Goal: Information Seeking & Learning: Learn about a topic

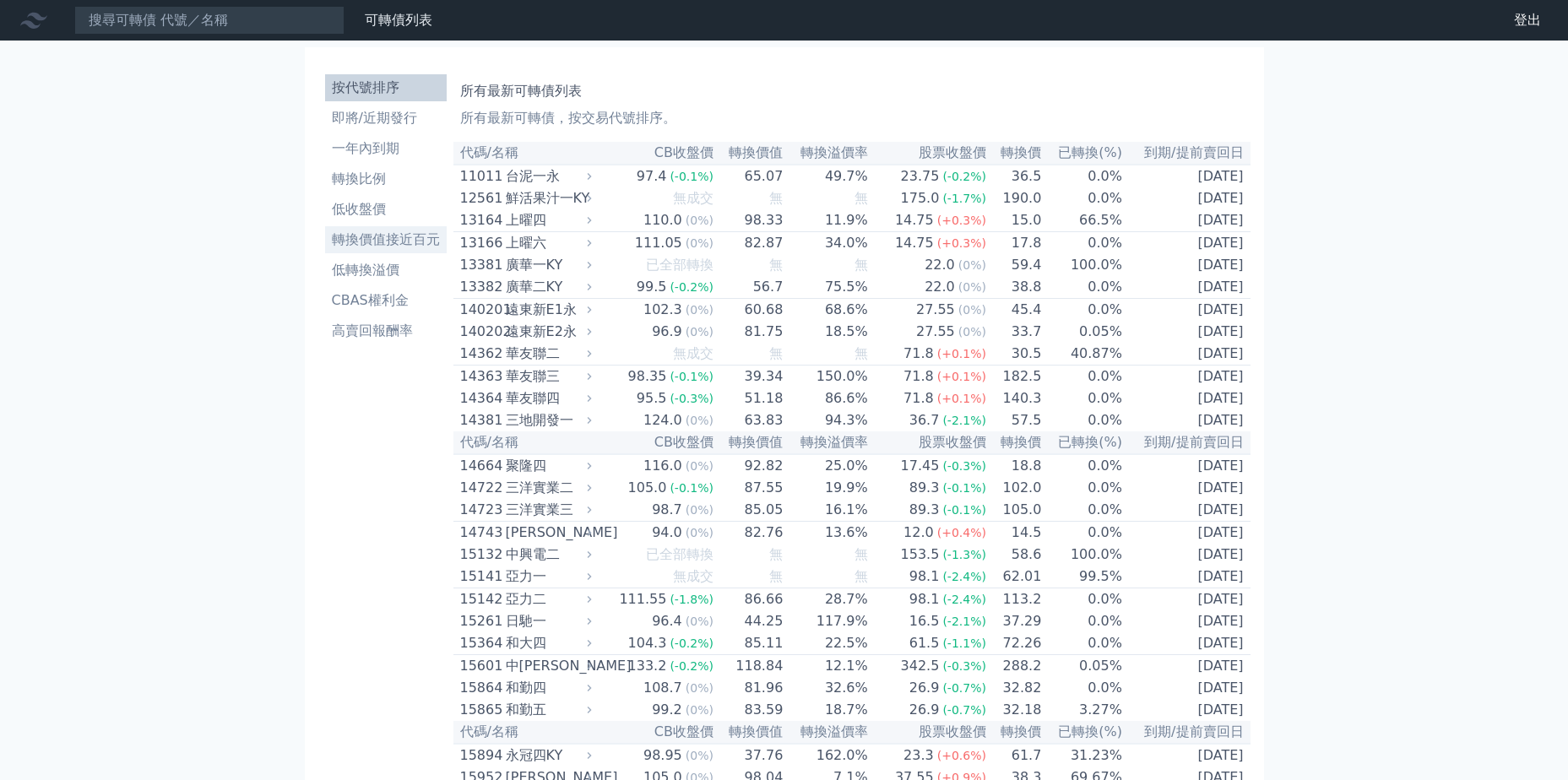
click at [396, 244] on li "轉換價值接近百元" at bounding box center [386, 239] width 121 height 20
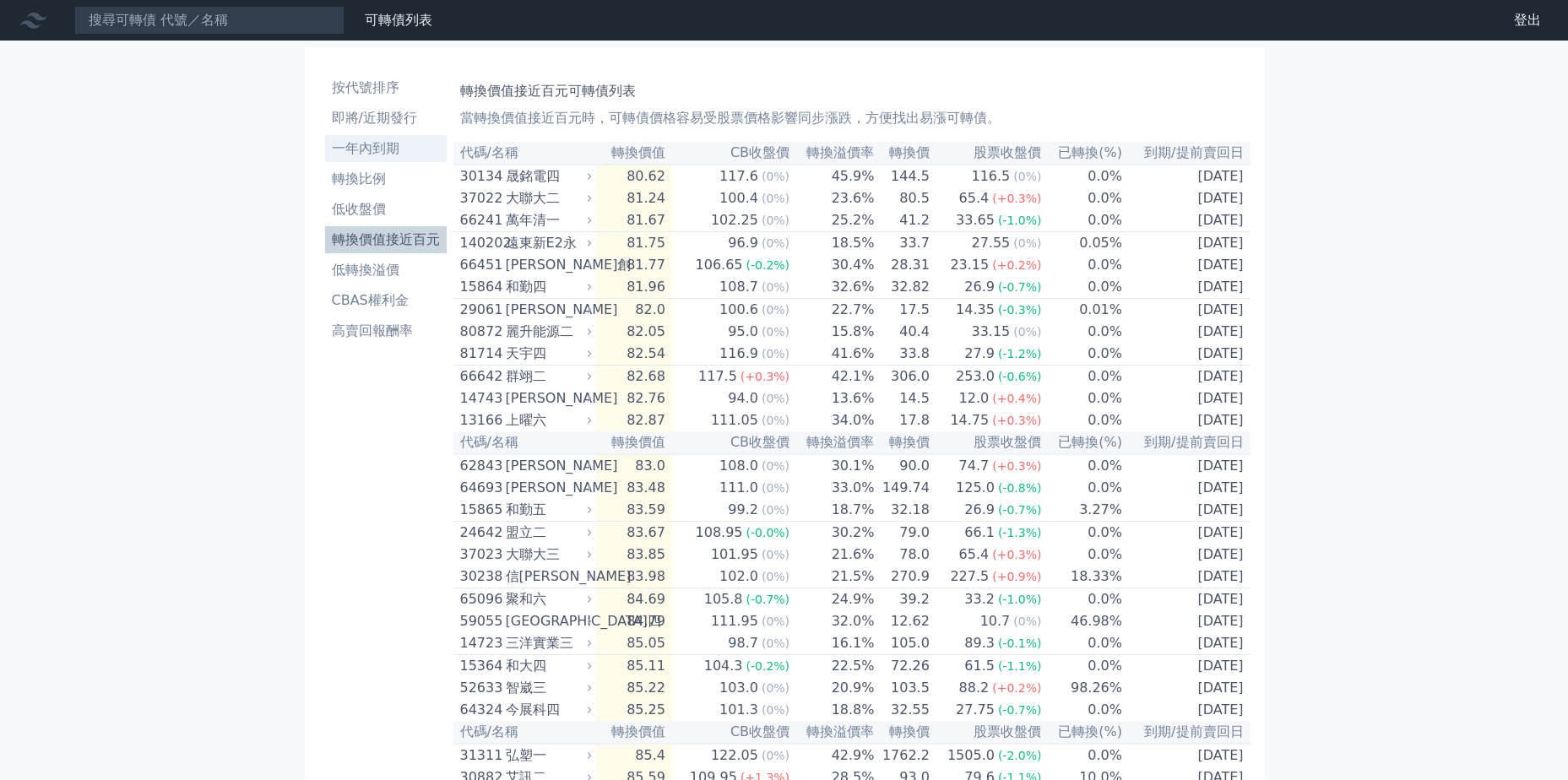
click at [381, 151] on li "一年內到期" at bounding box center [386, 148] width 121 height 20
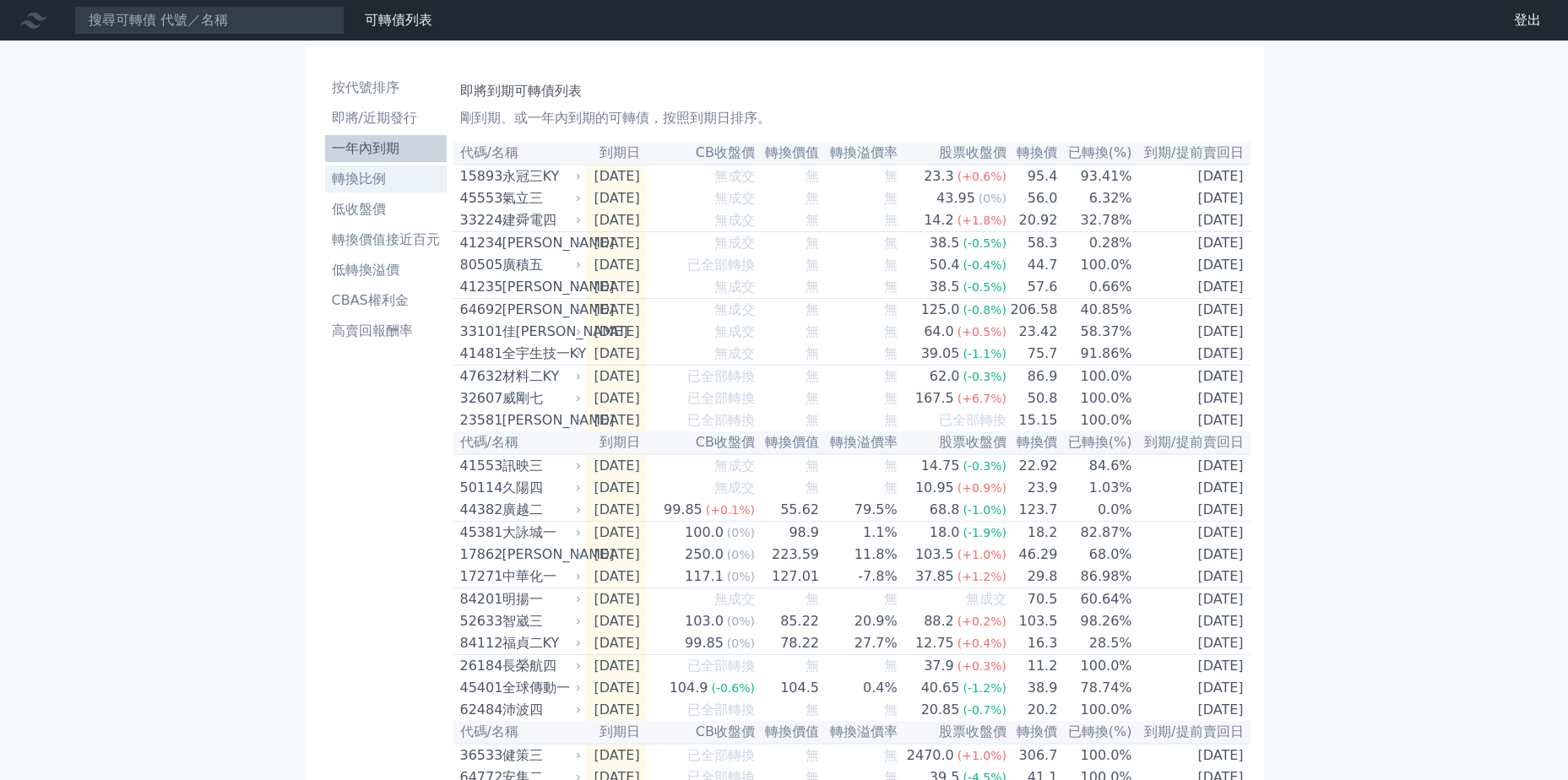
click at [384, 184] on li "轉換比例" at bounding box center [386, 179] width 121 height 20
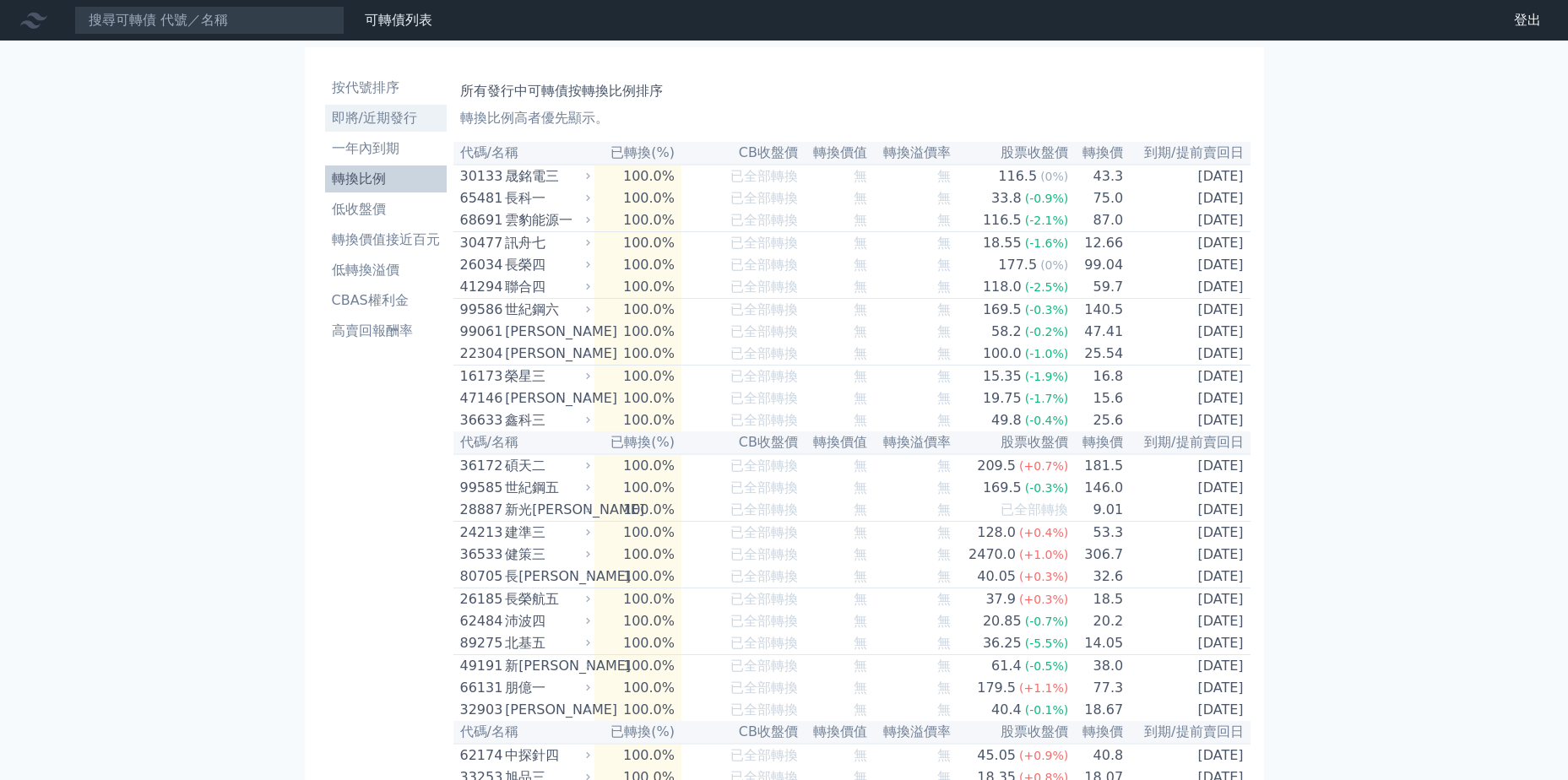
click at [392, 107] on link "即將/近期發行" at bounding box center [386, 118] width 121 height 27
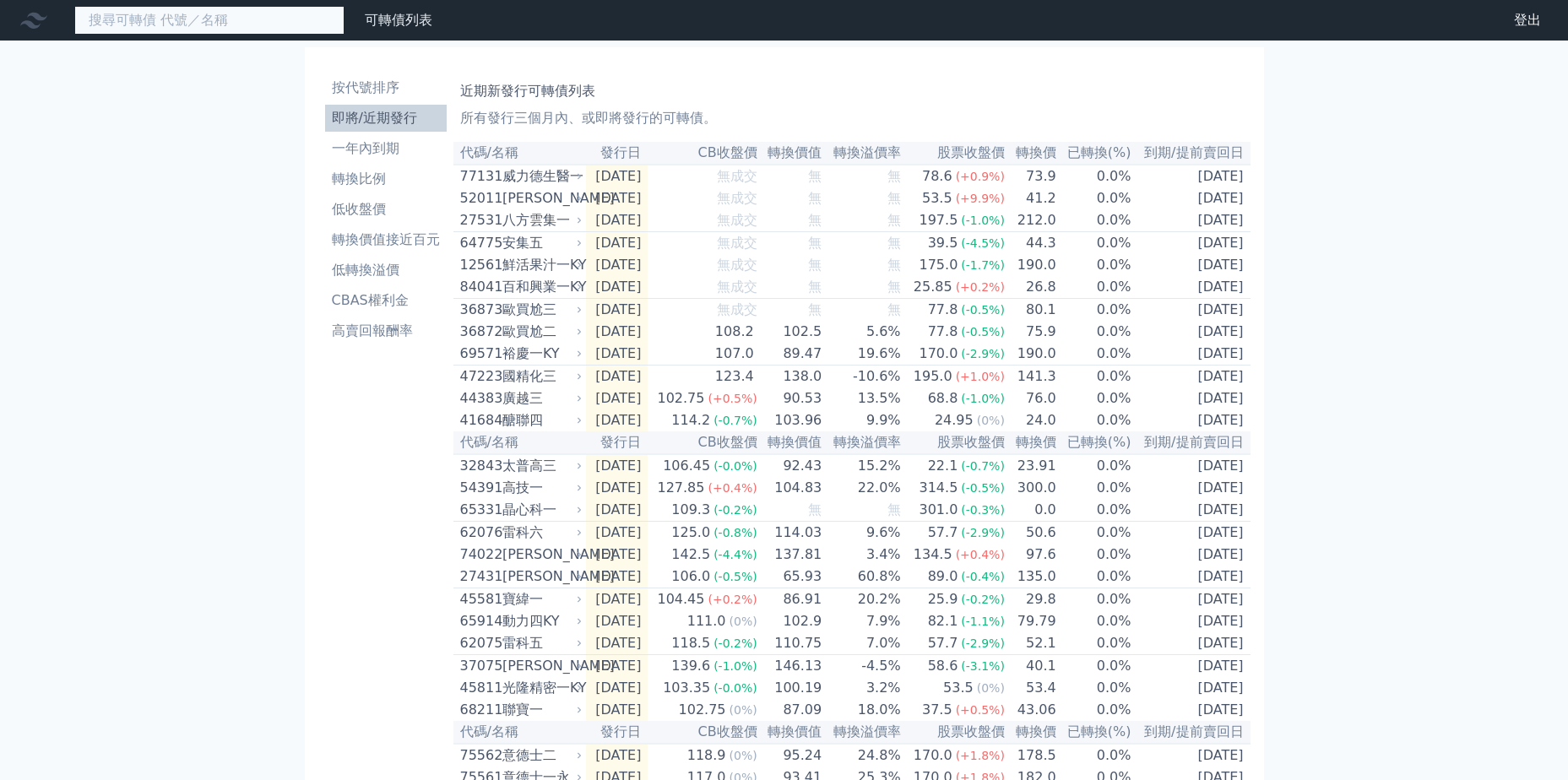
click at [122, 23] on input at bounding box center [209, 20] width 270 height 29
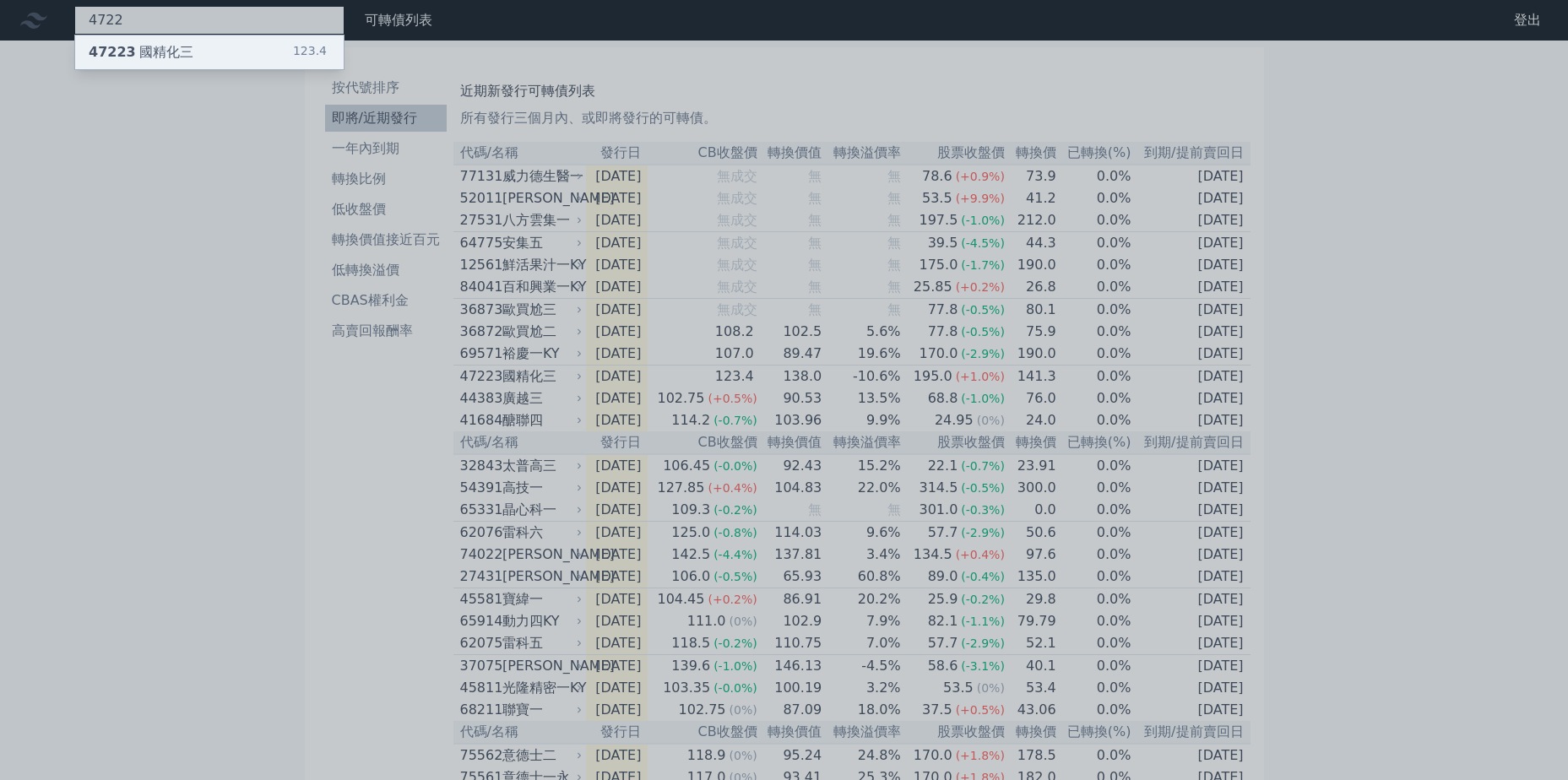
type input "4722"
click at [164, 59] on div "47223 國精化三" at bounding box center [140, 52] width 105 height 20
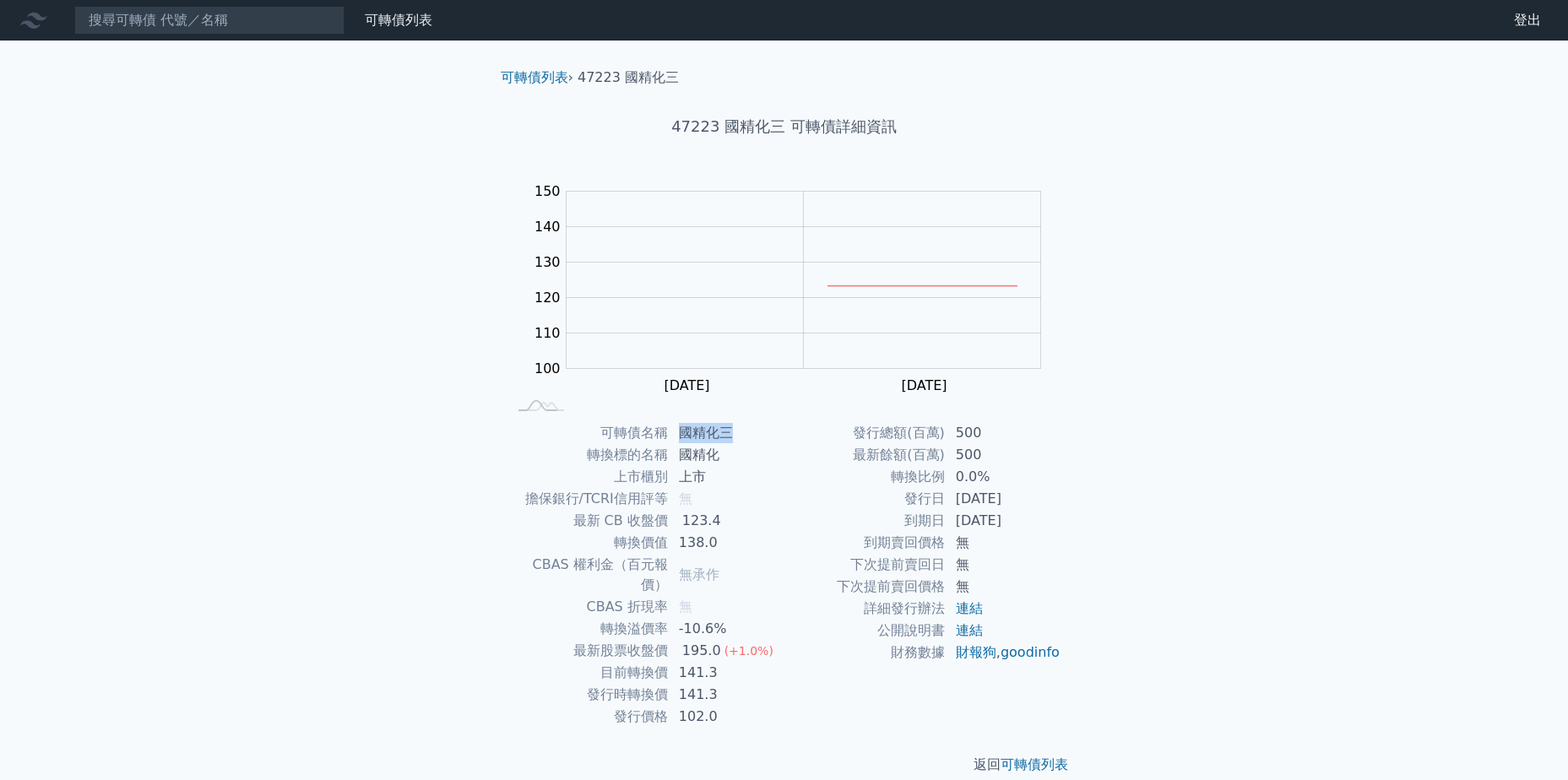
drag, startPoint x: 682, startPoint y: 434, endPoint x: 734, endPoint y: 432, distance: 52.0
click at [734, 432] on td "國精化三" at bounding box center [726, 433] width 115 height 22
drag, startPoint x: 660, startPoint y: 120, endPoint x: 717, endPoint y: 120, distance: 57.0
click at [717, 120] on h1 "47223 國精化三 可轉債詳細資訊" at bounding box center [785, 126] width 594 height 24
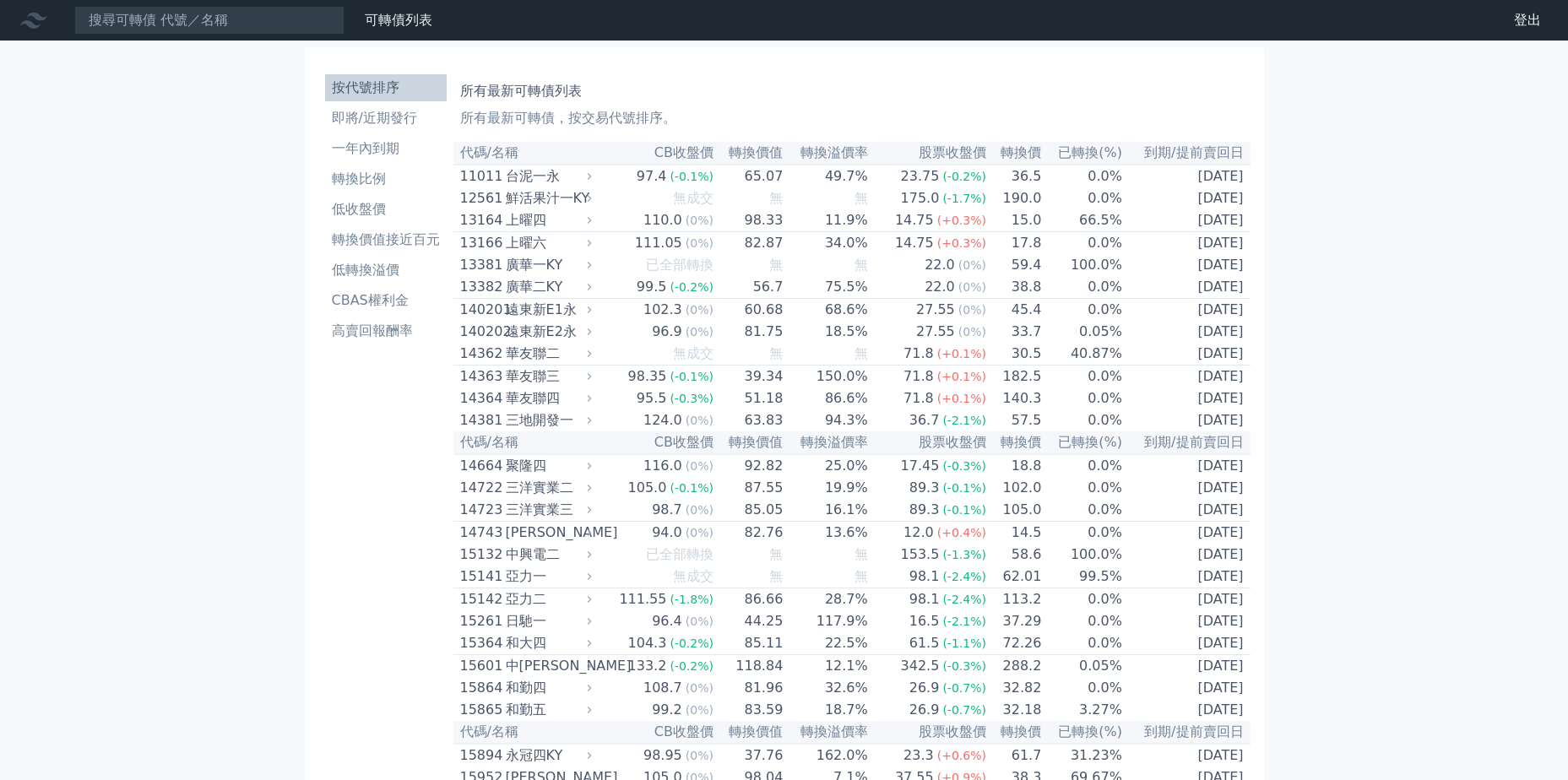
click at [252, 22] on input at bounding box center [209, 20] width 270 height 29
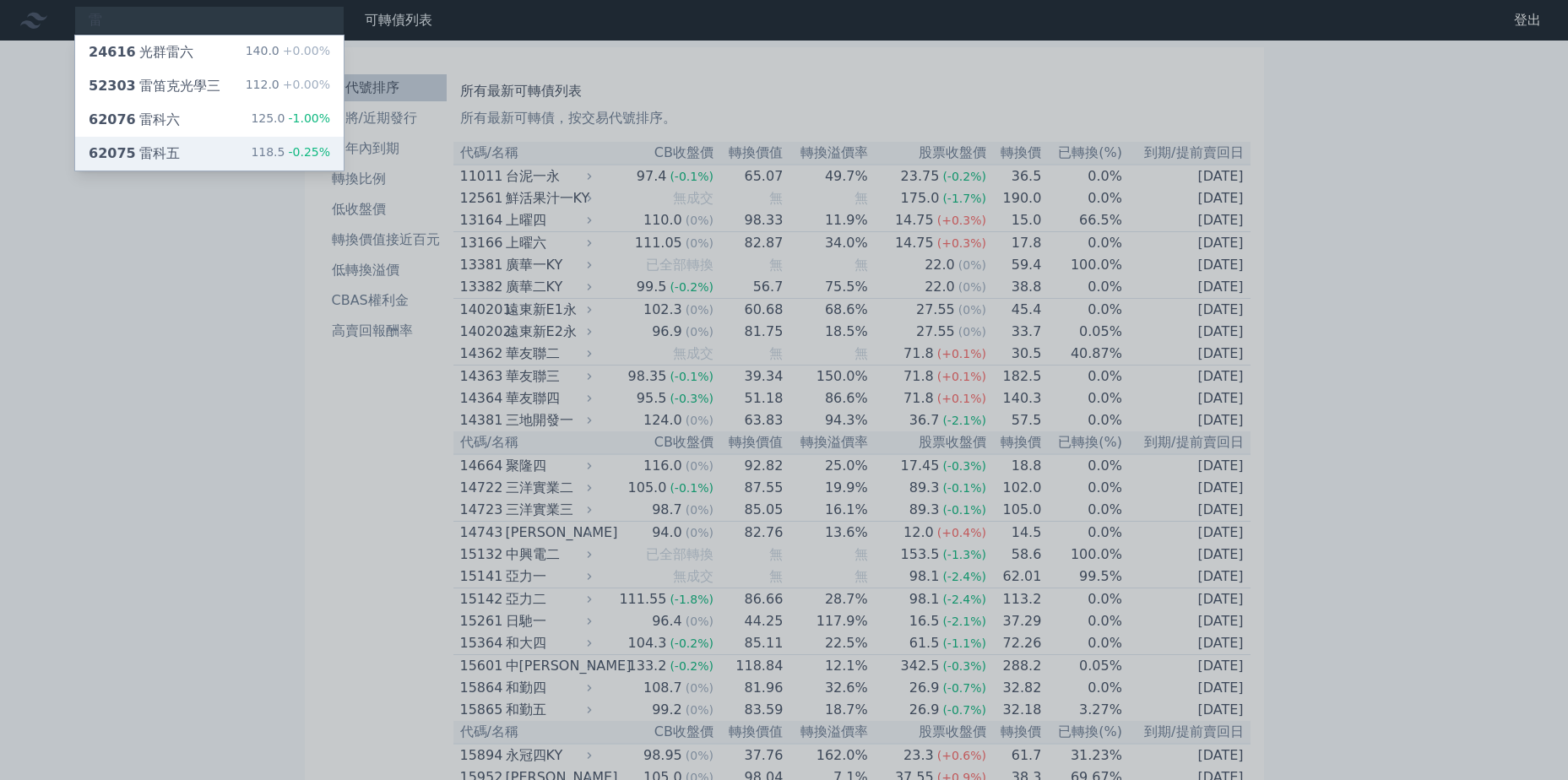
type input "雷"
click at [327, 162] on div "118.5 -0.25%" at bounding box center [291, 153] width 80 height 20
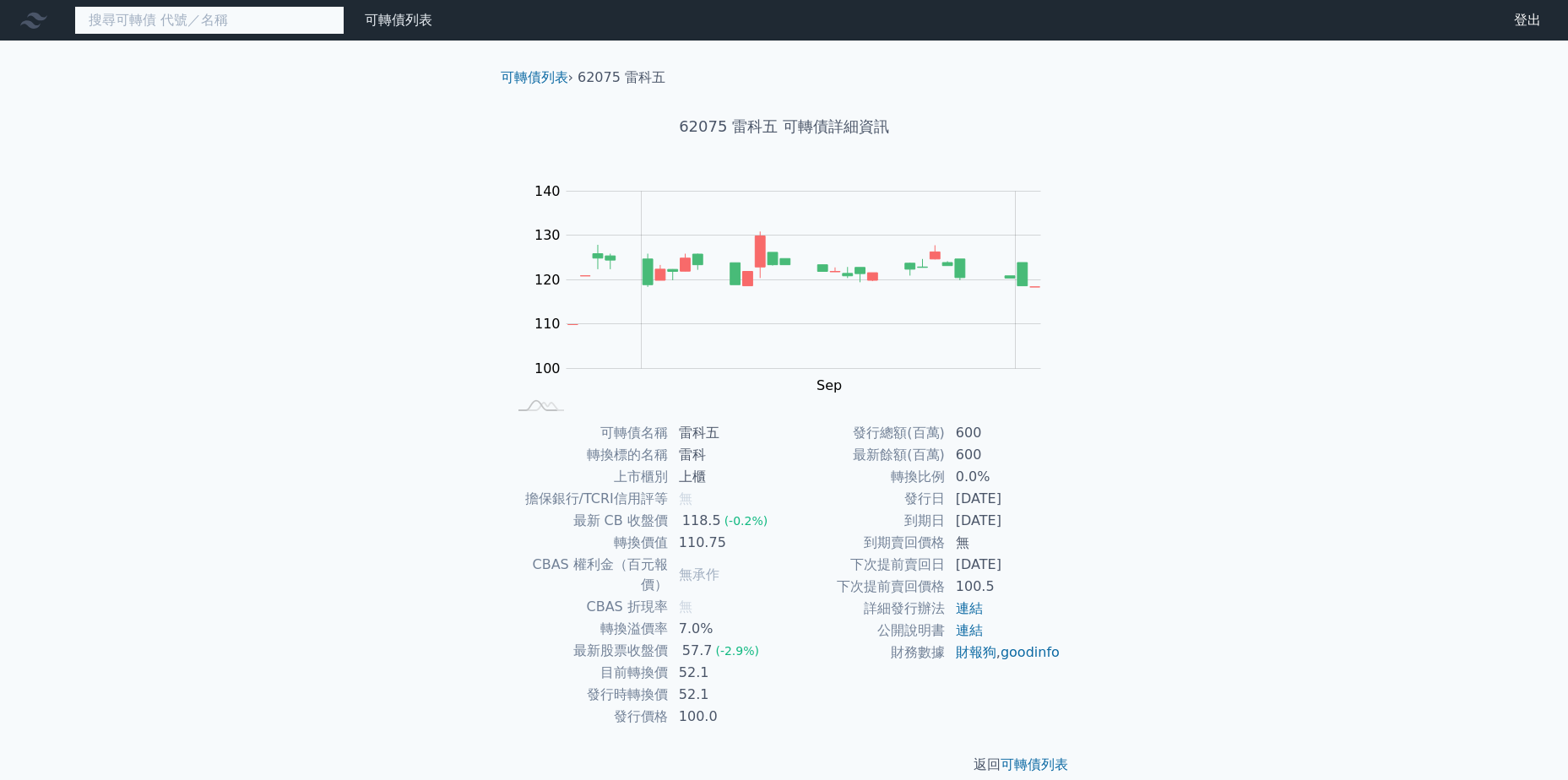
click at [165, 31] on input at bounding box center [209, 20] width 270 height 29
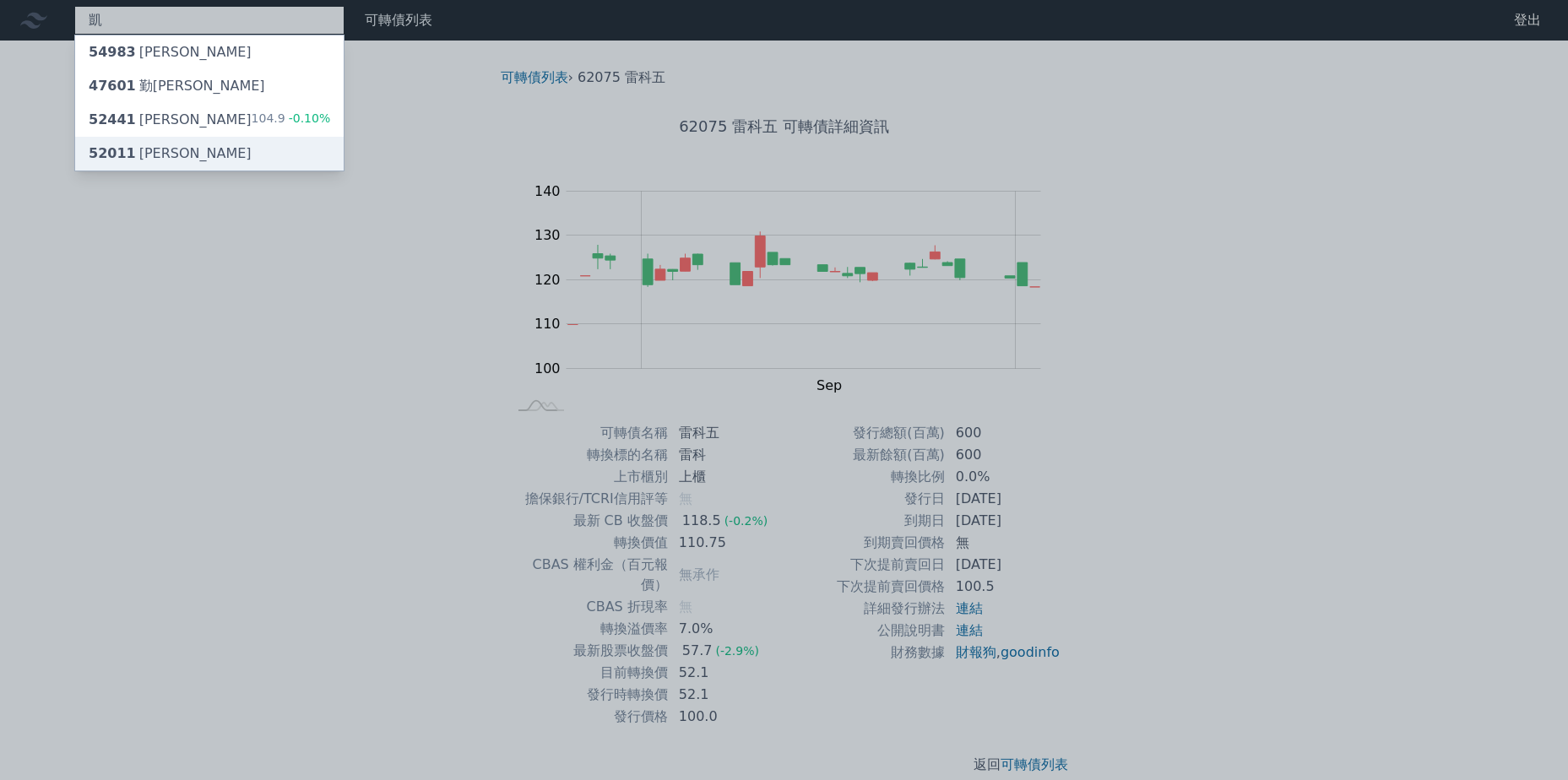
type input "凱"
click at [232, 144] on div "52011 凱衛一" at bounding box center [209, 153] width 268 height 34
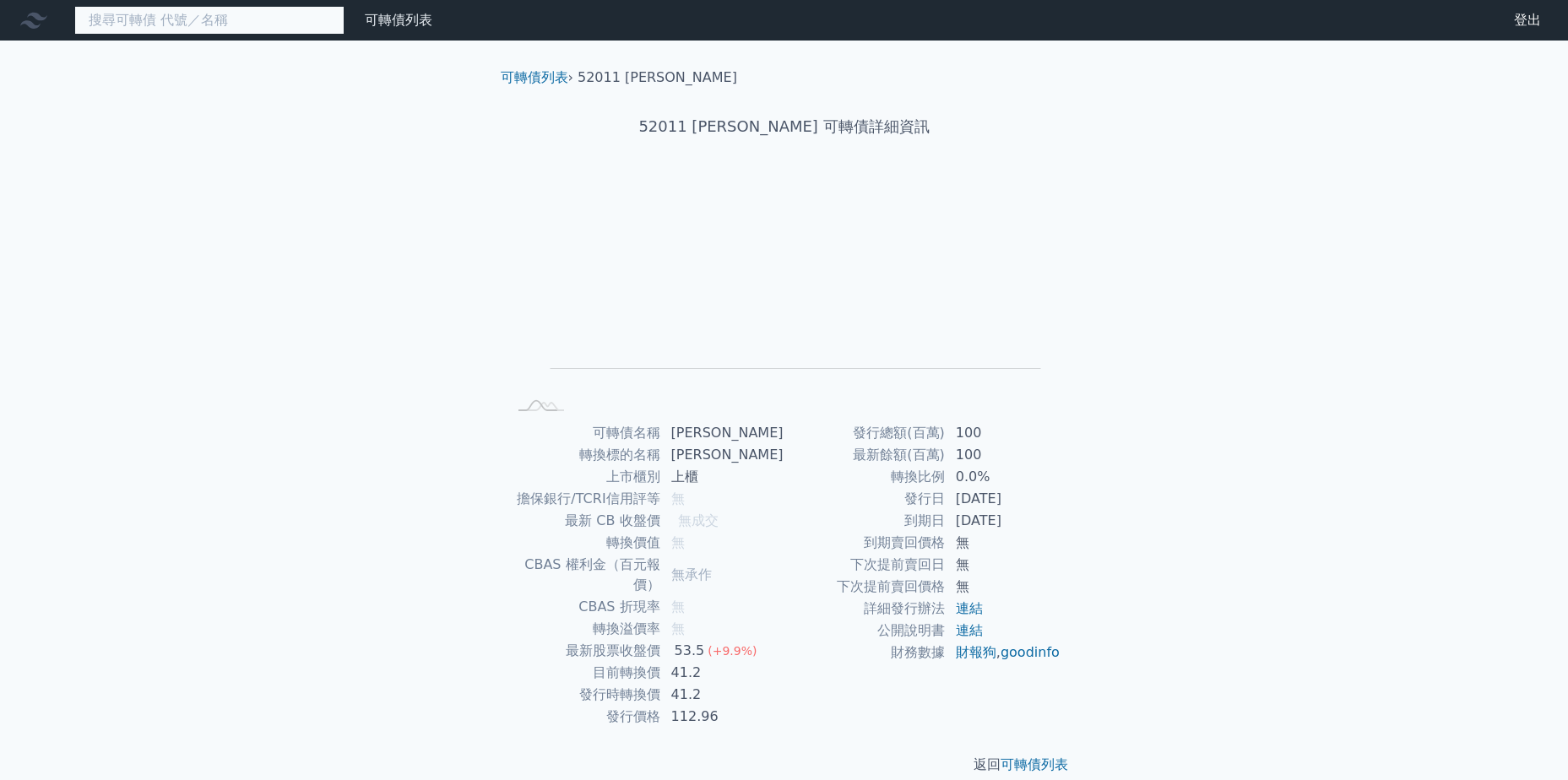
click at [284, 13] on input at bounding box center [209, 20] width 270 height 29
click at [177, 23] on input at bounding box center [209, 20] width 270 height 29
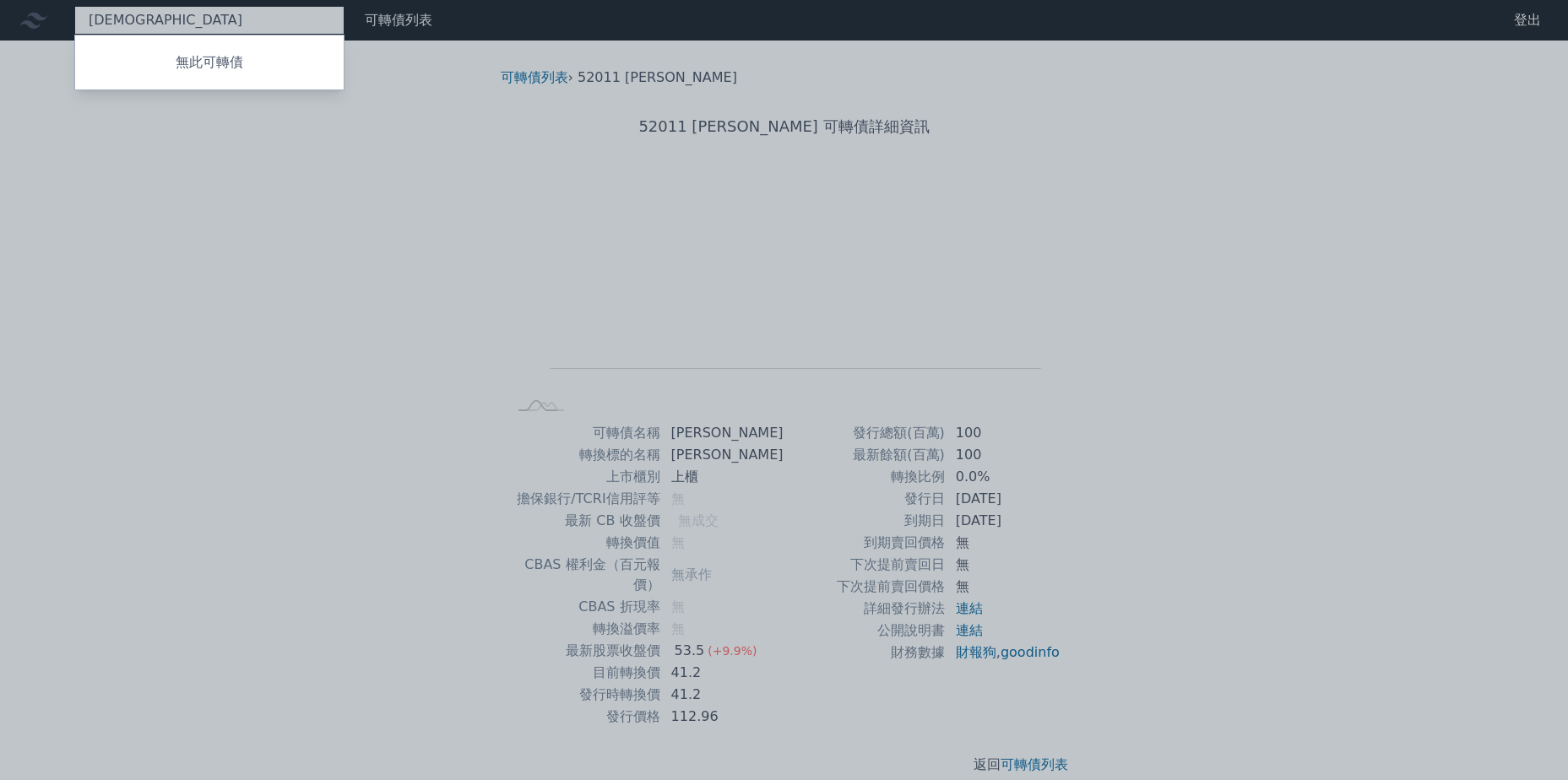
type input "國"
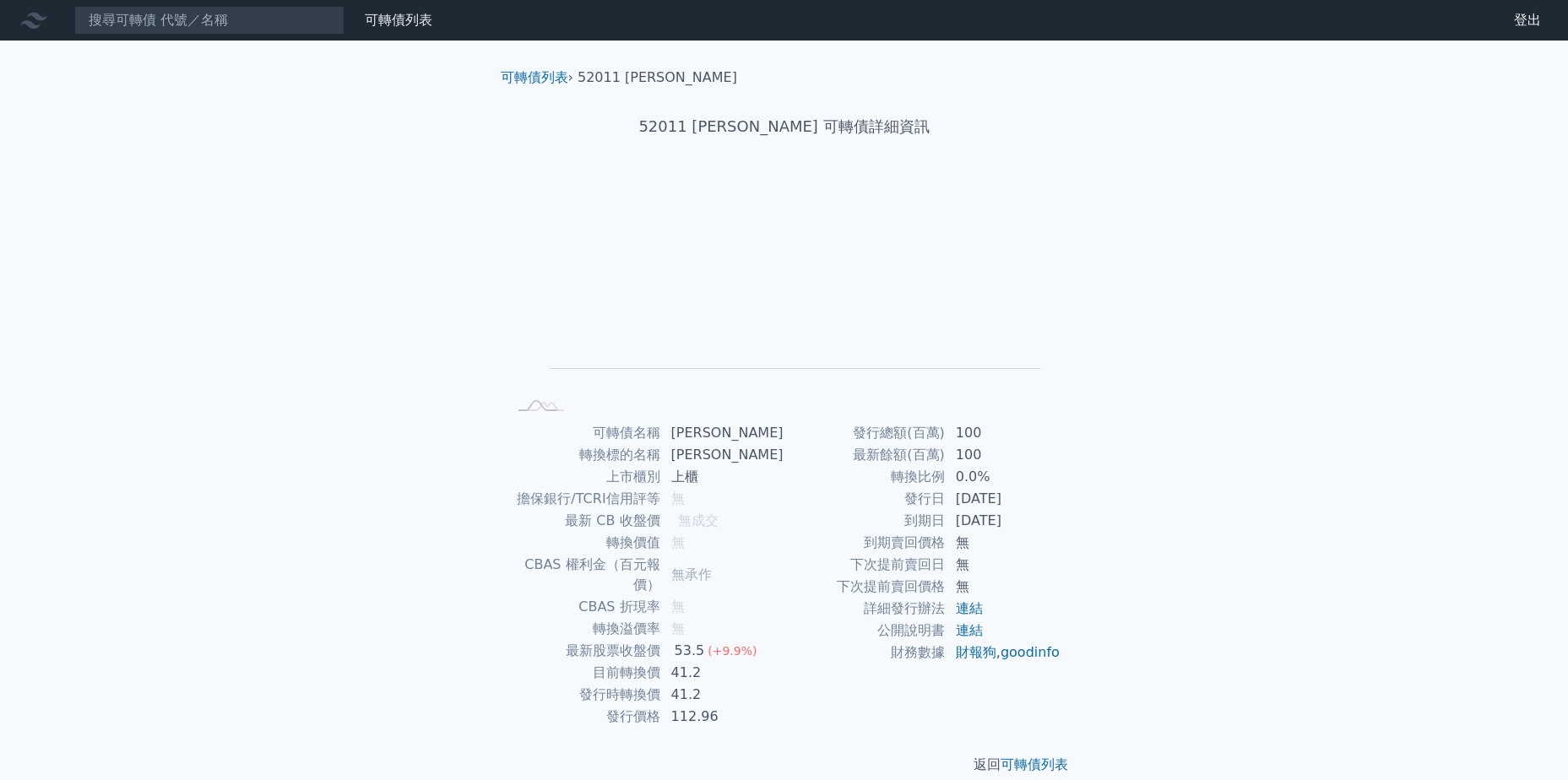
click at [1516, 726] on div "可轉債列表 財務數據 可轉債列表 財務數據 登出 登出 可轉債列表 › 52011 凱衛一 52011 凱衛一 可轉債詳細資訊 Zoom Out L L Ch…" at bounding box center [784, 401] width 1568 height 802
drag, startPoint x: 582, startPoint y: 76, endPoint x: 619, endPoint y: 76, distance: 37.0
click at [619, 76] on li "52011 凱衛一" at bounding box center [657, 77] width 160 height 20
copy li "52011"
click at [649, 82] on li "52011 凱衛一" at bounding box center [657, 77] width 160 height 20
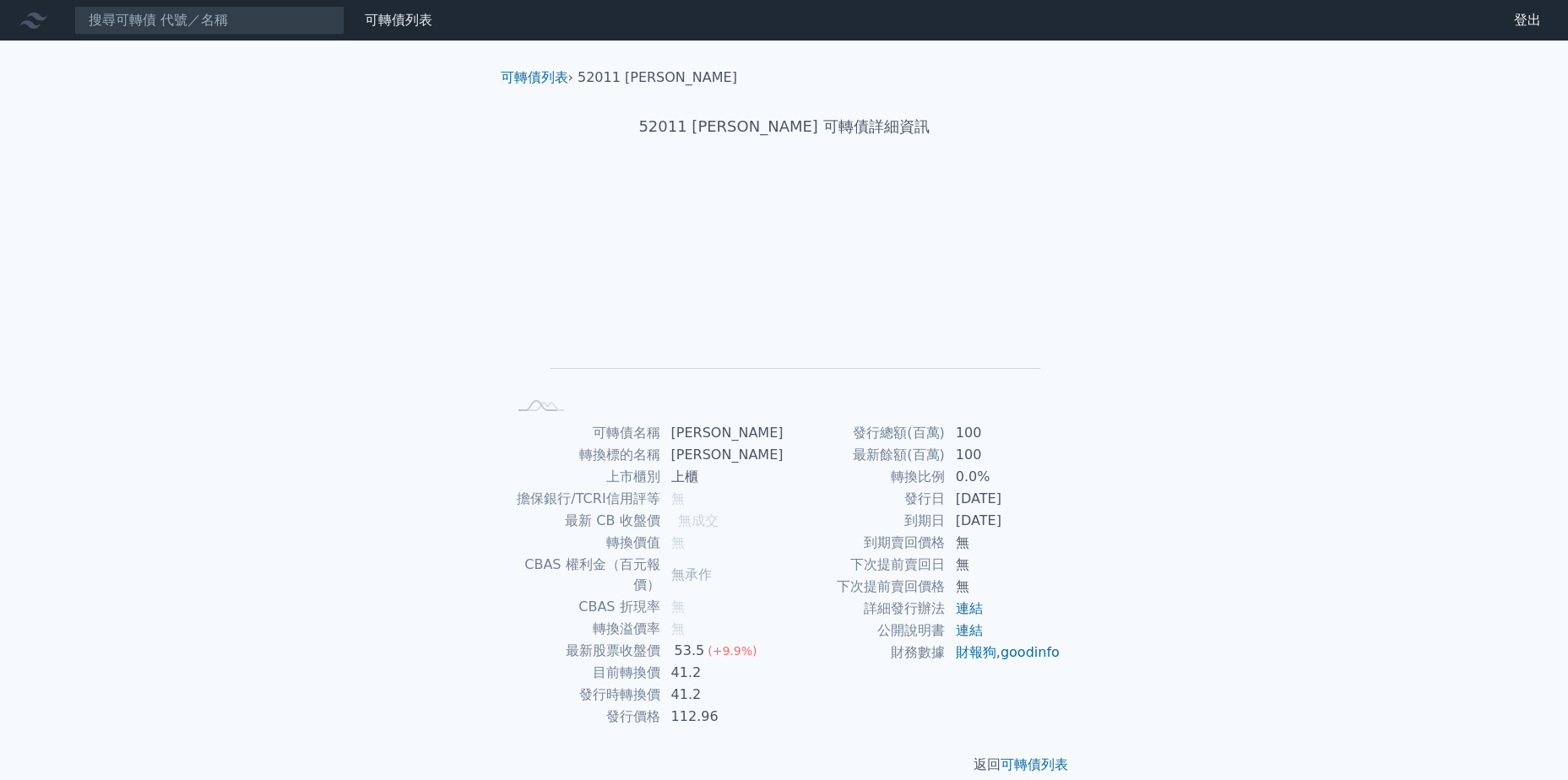
scroll to position [2, 0]
